Goal: Information Seeking & Learning: Learn about a topic

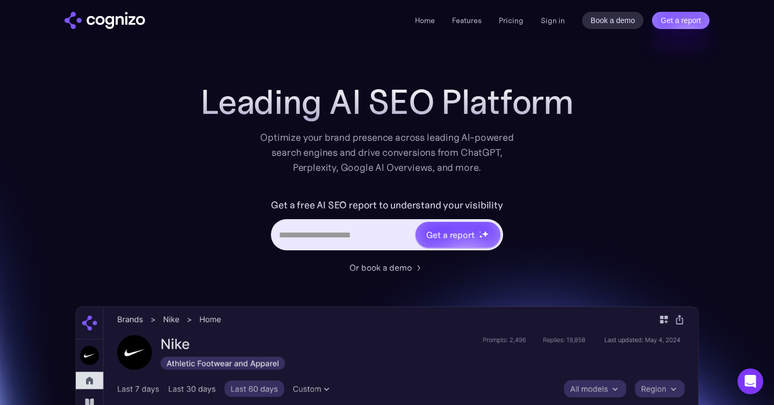
click at [380, 234] on input "Hero URL Input Form" at bounding box center [342, 235] width 141 height 20
type input "**********"
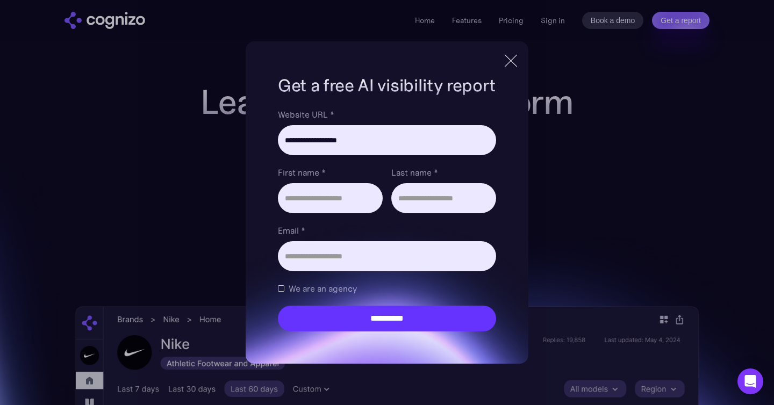
click at [507, 64] on div at bounding box center [511, 60] width 12 height 12
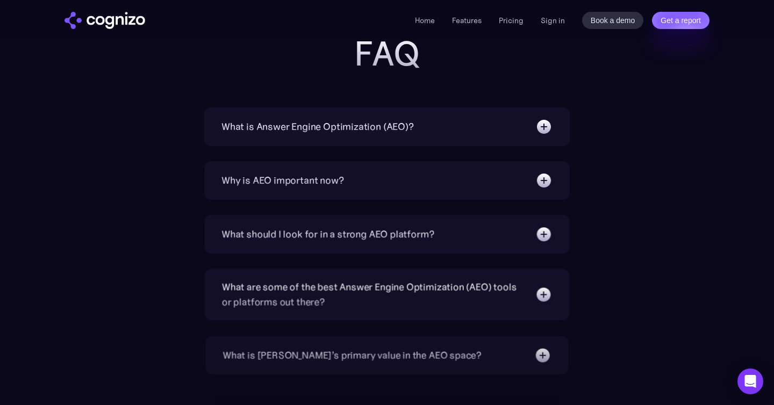
scroll to position [3399, 0]
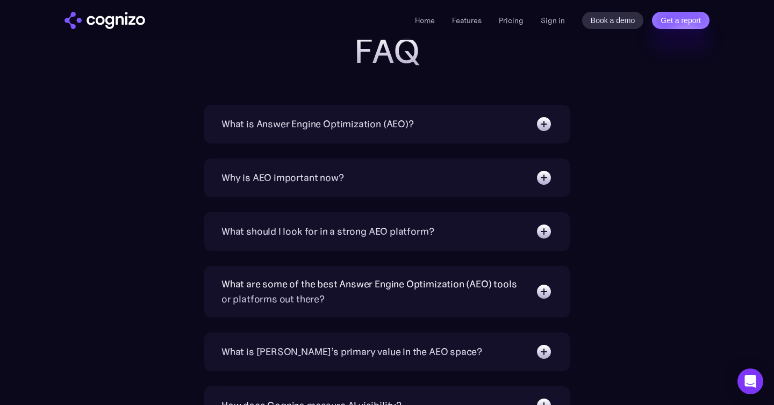
click at [505, 121] on div "What is Answer Engine Optimization (AEO)?" at bounding box center [386, 124] width 331 height 17
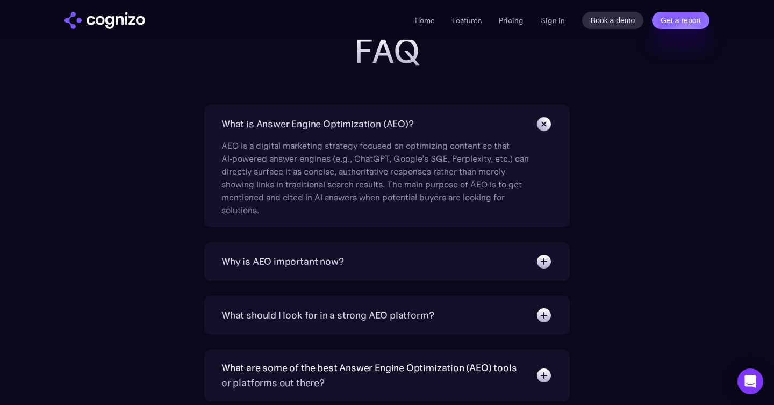
click at [456, 257] on div "Why is AEO important now?" at bounding box center [386, 261] width 331 height 17
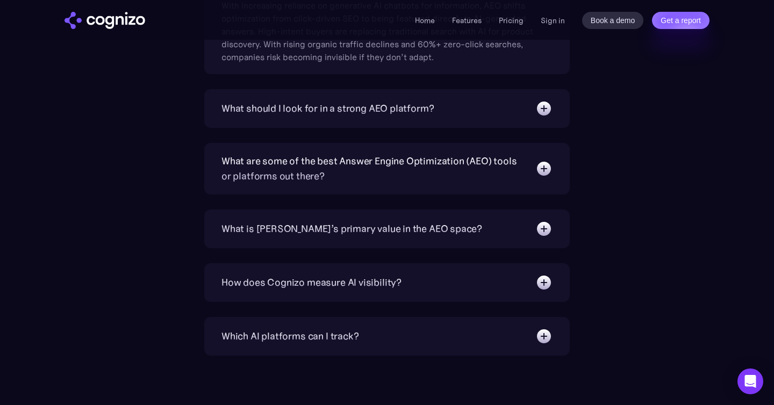
scroll to position [3678, 0]
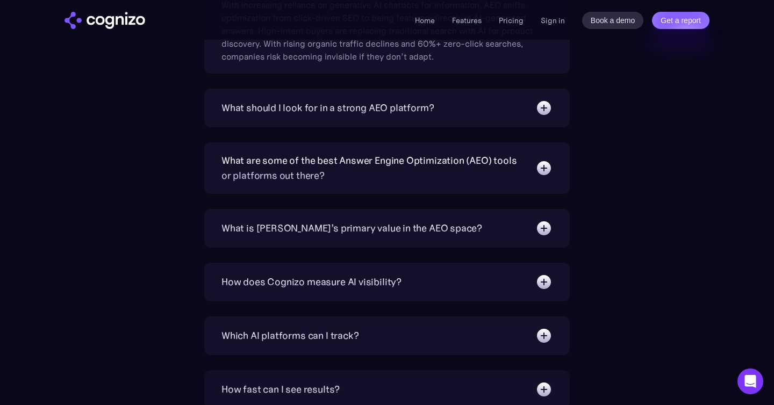
click at [445, 123] on div "What should I look for in a strong AEO platform? A capable AEO platform should …" at bounding box center [386, 108] width 365 height 39
click at [448, 112] on div "What should I look for in a strong AEO platform?" at bounding box center [386, 107] width 331 height 17
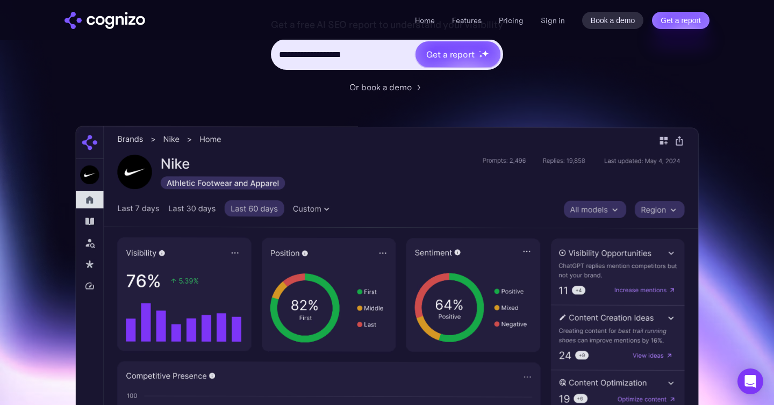
scroll to position [0, 0]
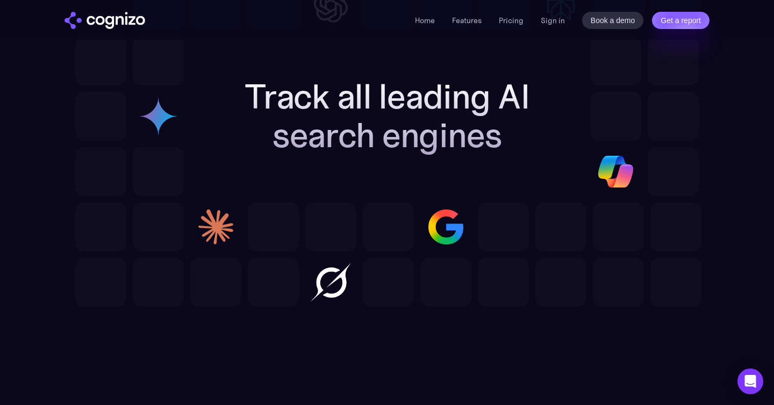
scroll to position [3040, 0]
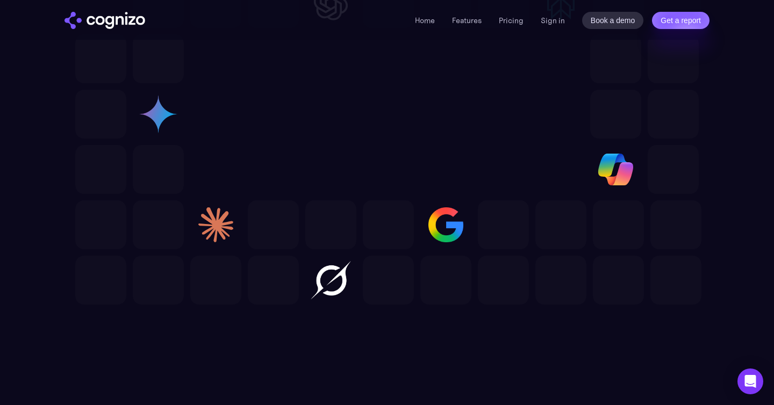
click at [750, 376] on icon "Open Intercom Messenger" at bounding box center [750, 382] width 12 height 14
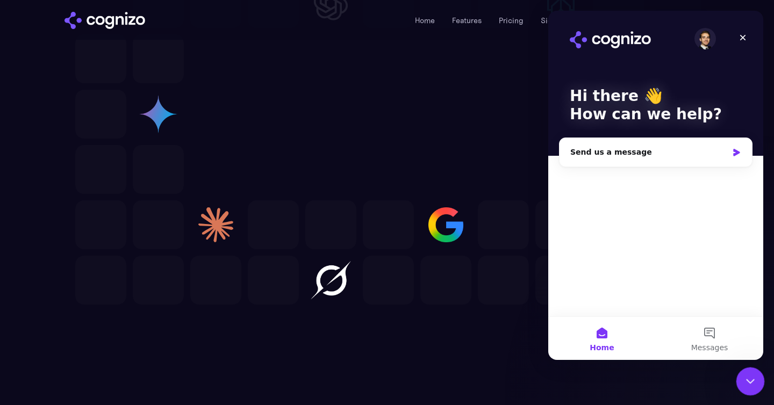
click at [751, 377] on icon "Close Intercom Messenger" at bounding box center [748, 379] width 13 height 13
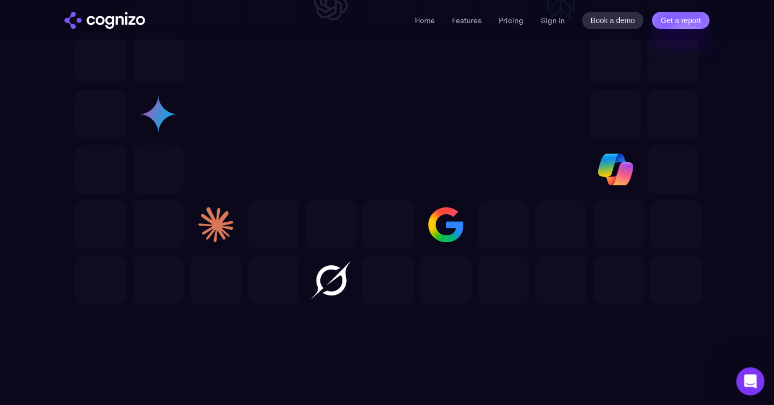
click at [751, 377] on icon "Open Intercom Messenger" at bounding box center [749, 380] width 18 height 18
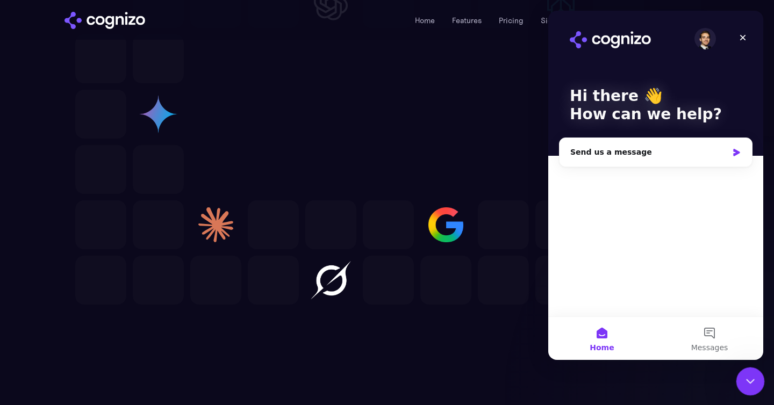
click at [751, 377] on icon "Close Intercom Messenger" at bounding box center [748, 379] width 13 height 13
